Goal: Information Seeking & Learning: Understand process/instructions

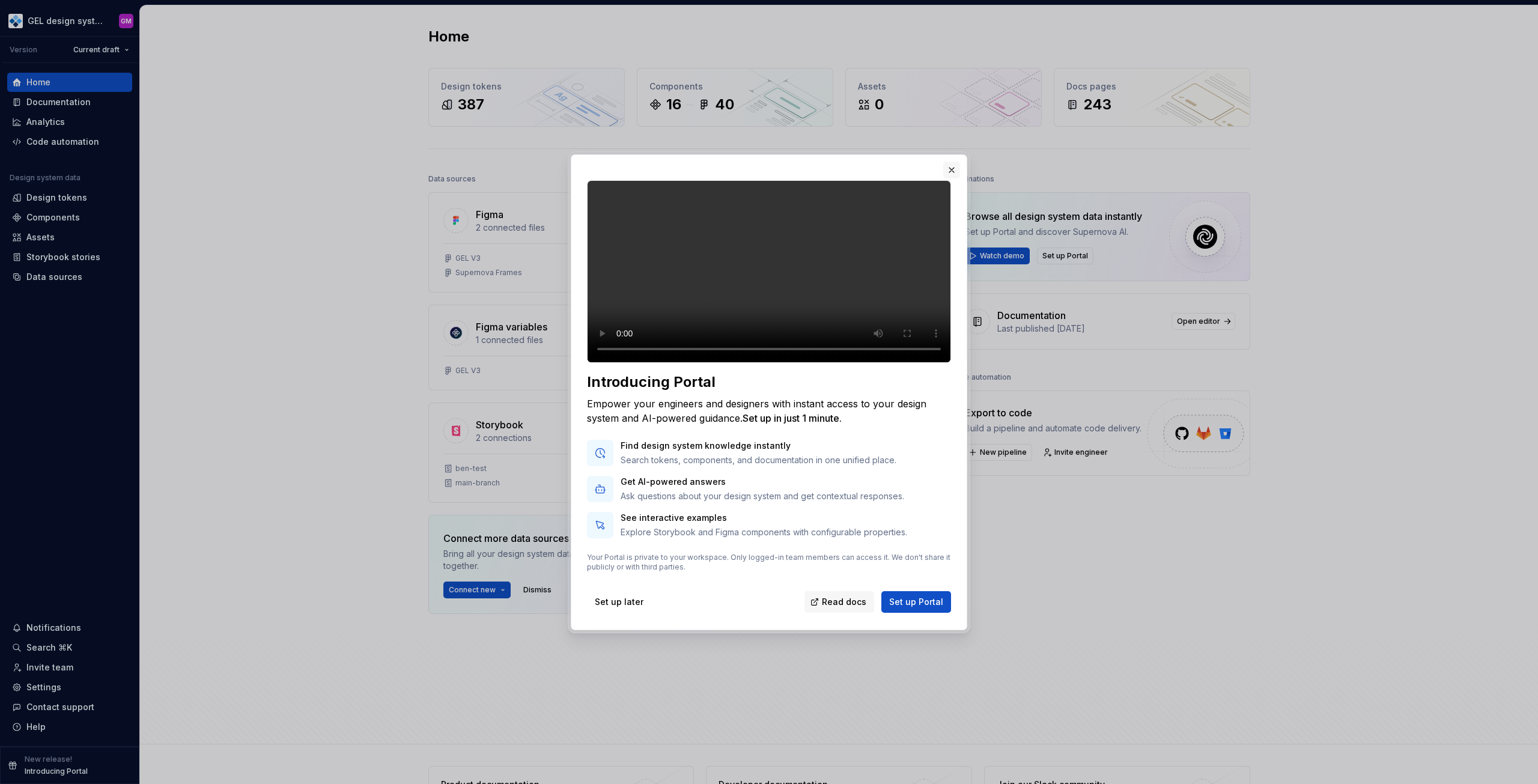
click at [953, 161] on button "button" at bounding box center [952, 170] width 17 height 17
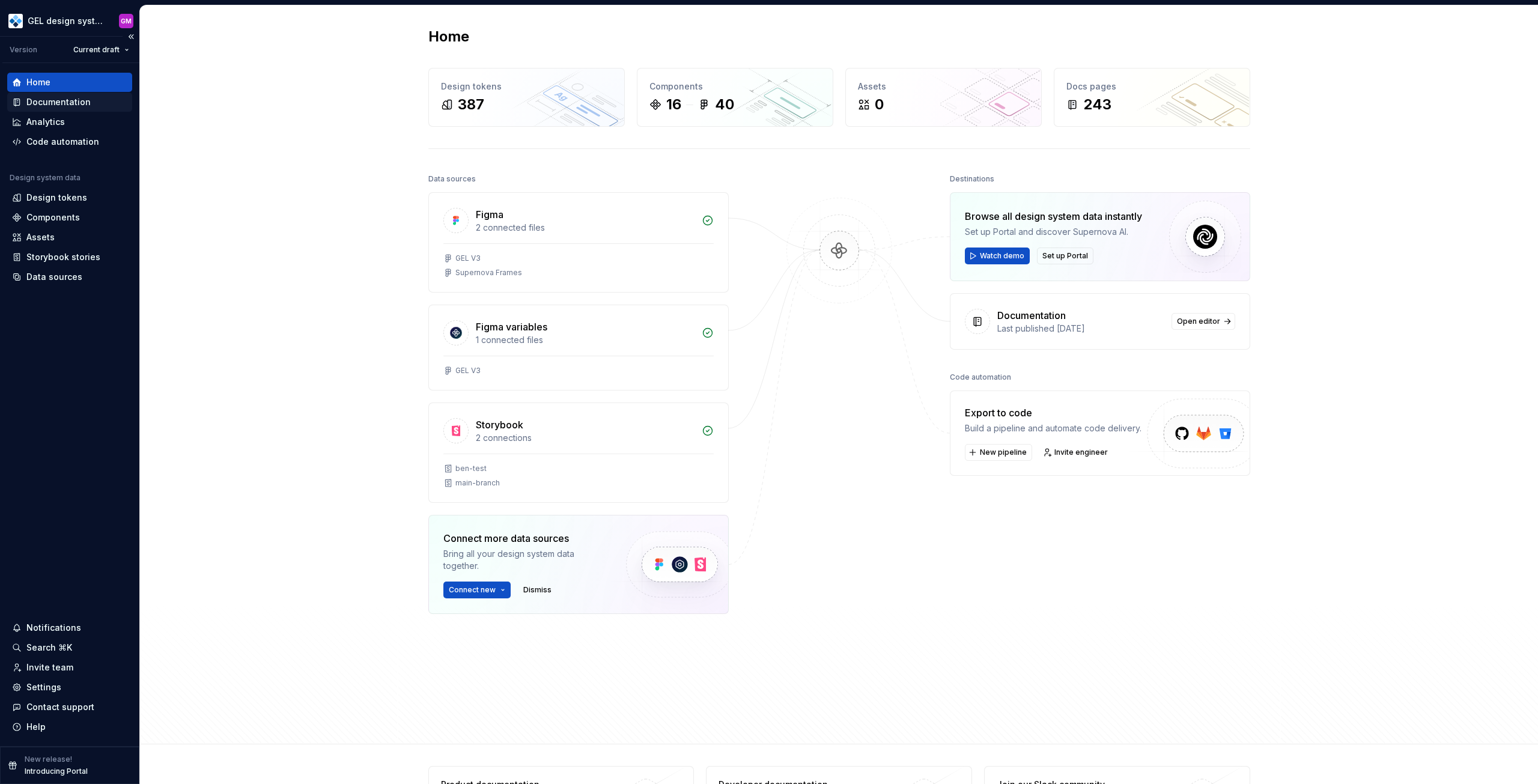
click at [48, 107] on div "Documentation" at bounding box center [58, 102] width 64 height 12
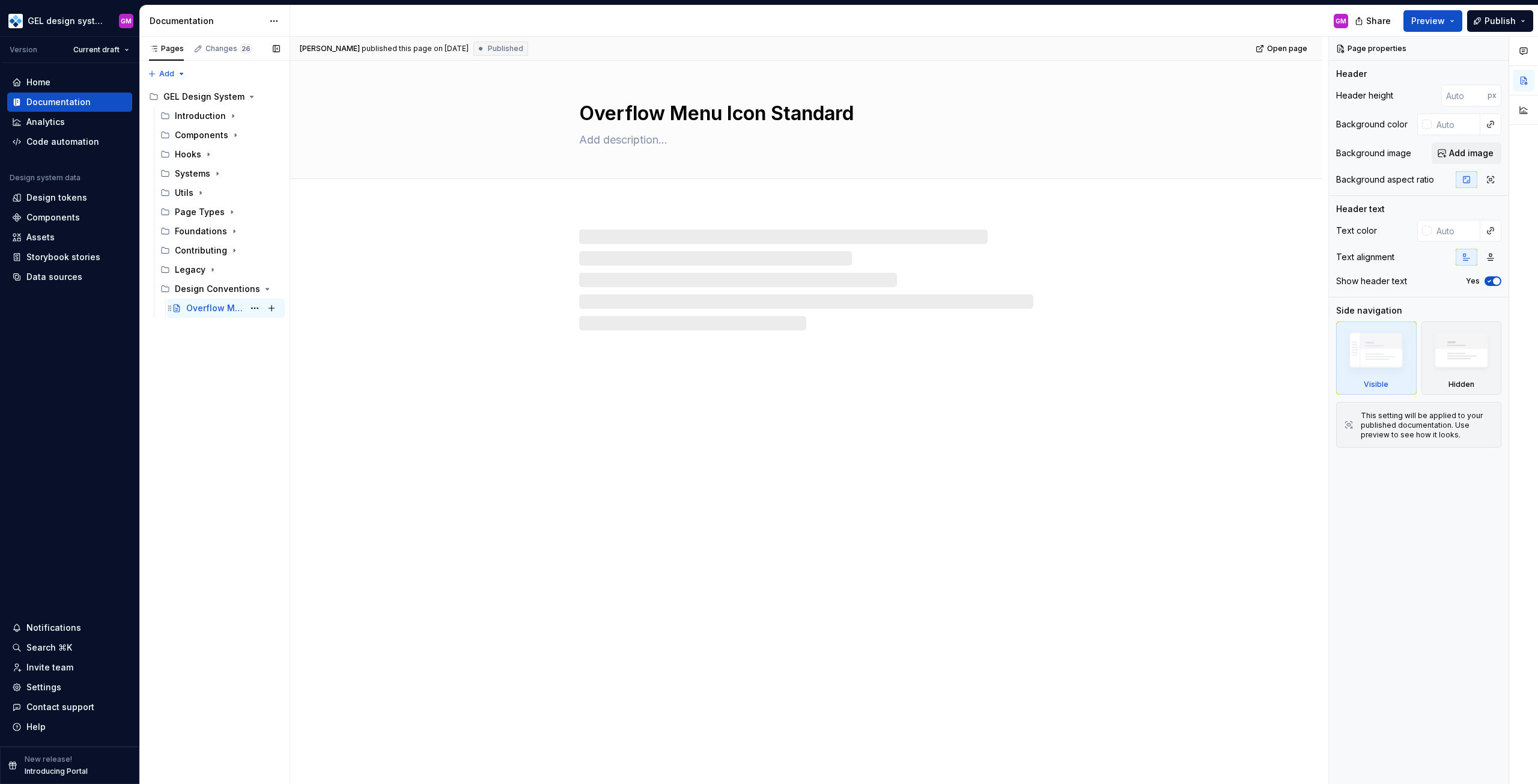
click at [201, 310] on div "Overflow Menu Icon Standard" at bounding box center [215, 308] width 57 height 12
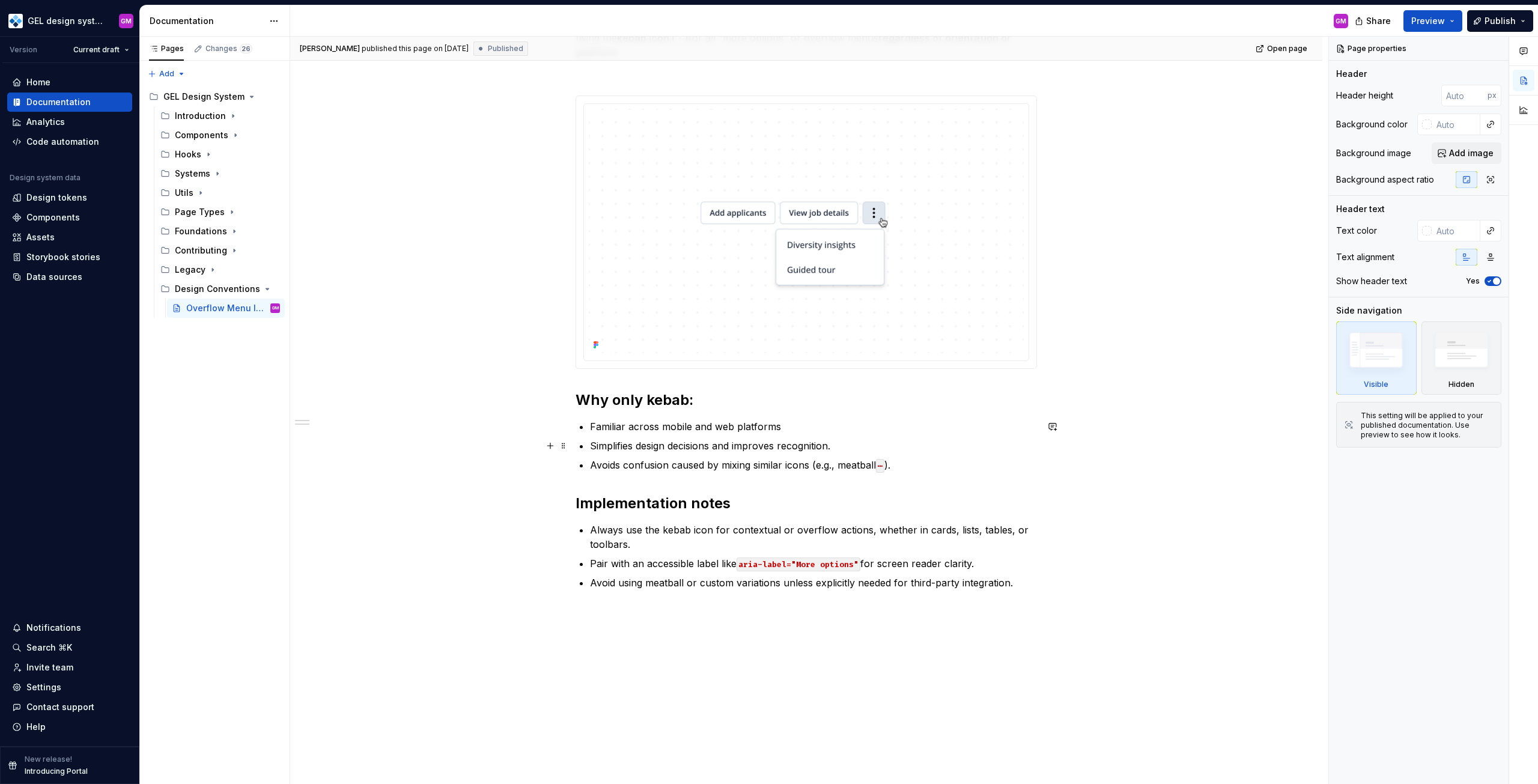
scroll to position [181, 0]
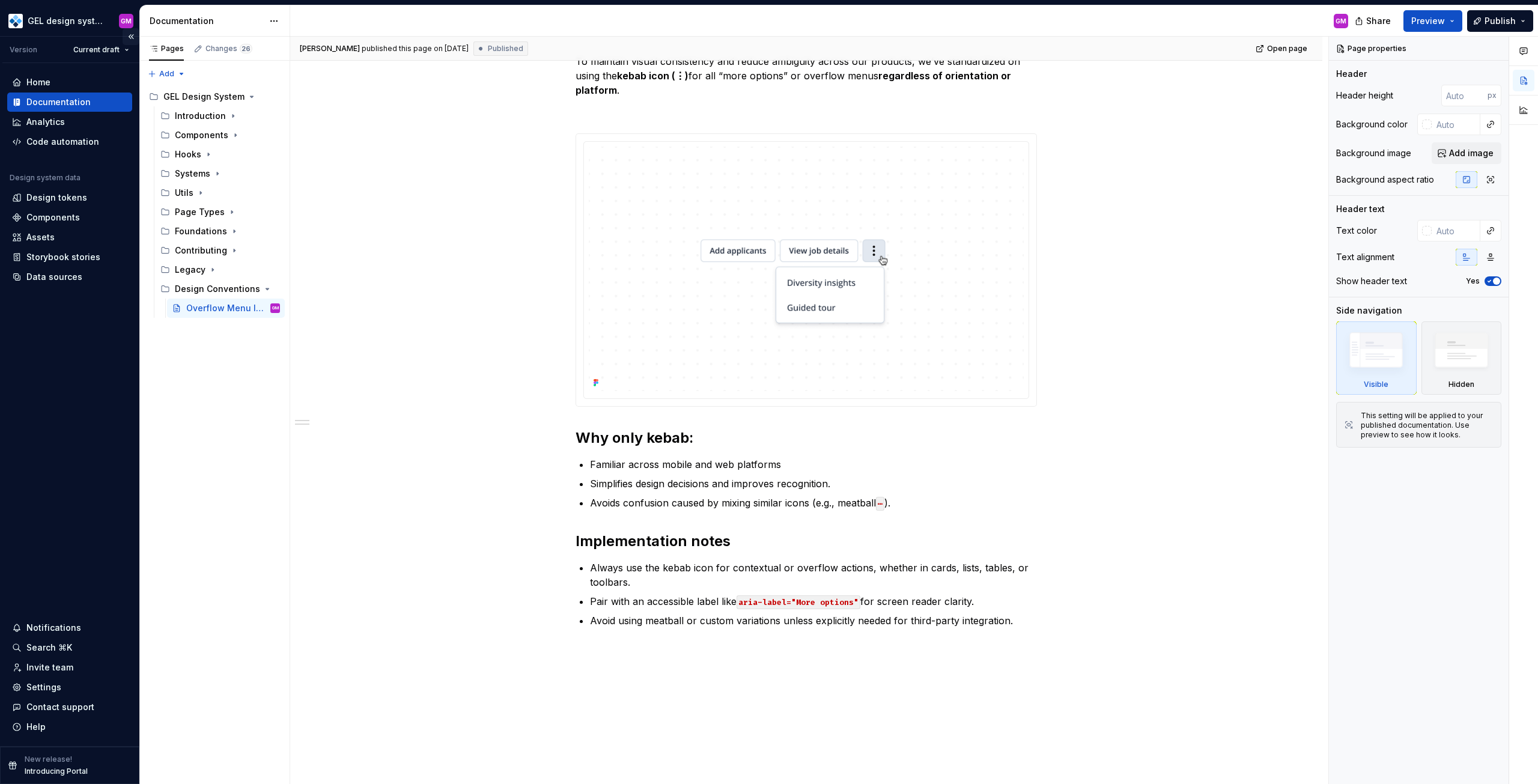
click at [133, 35] on button "Collapse sidebar" at bounding box center [131, 36] width 17 height 17
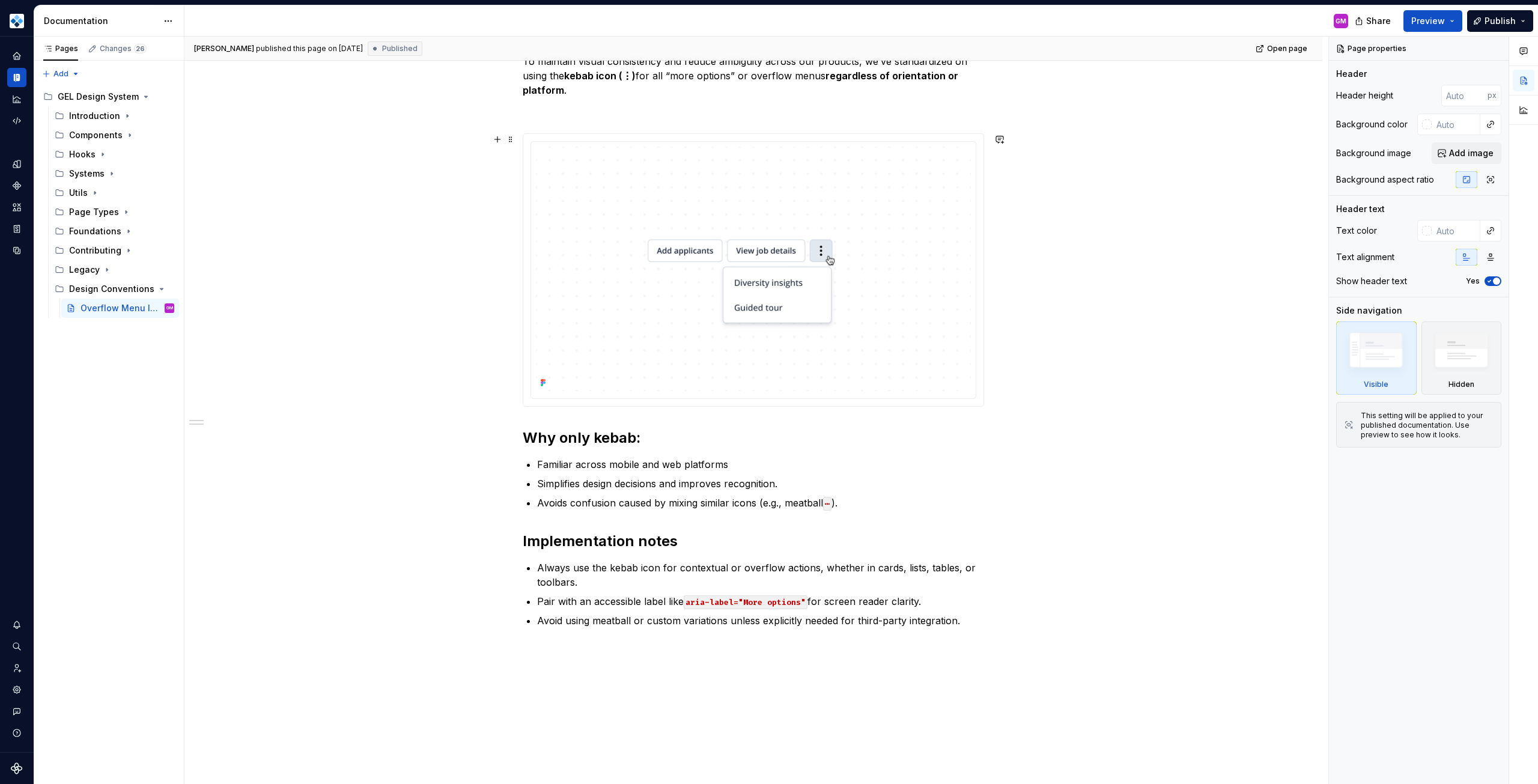
type textarea "*"
